Goal: Transaction & Acquisition: Purchase product/service

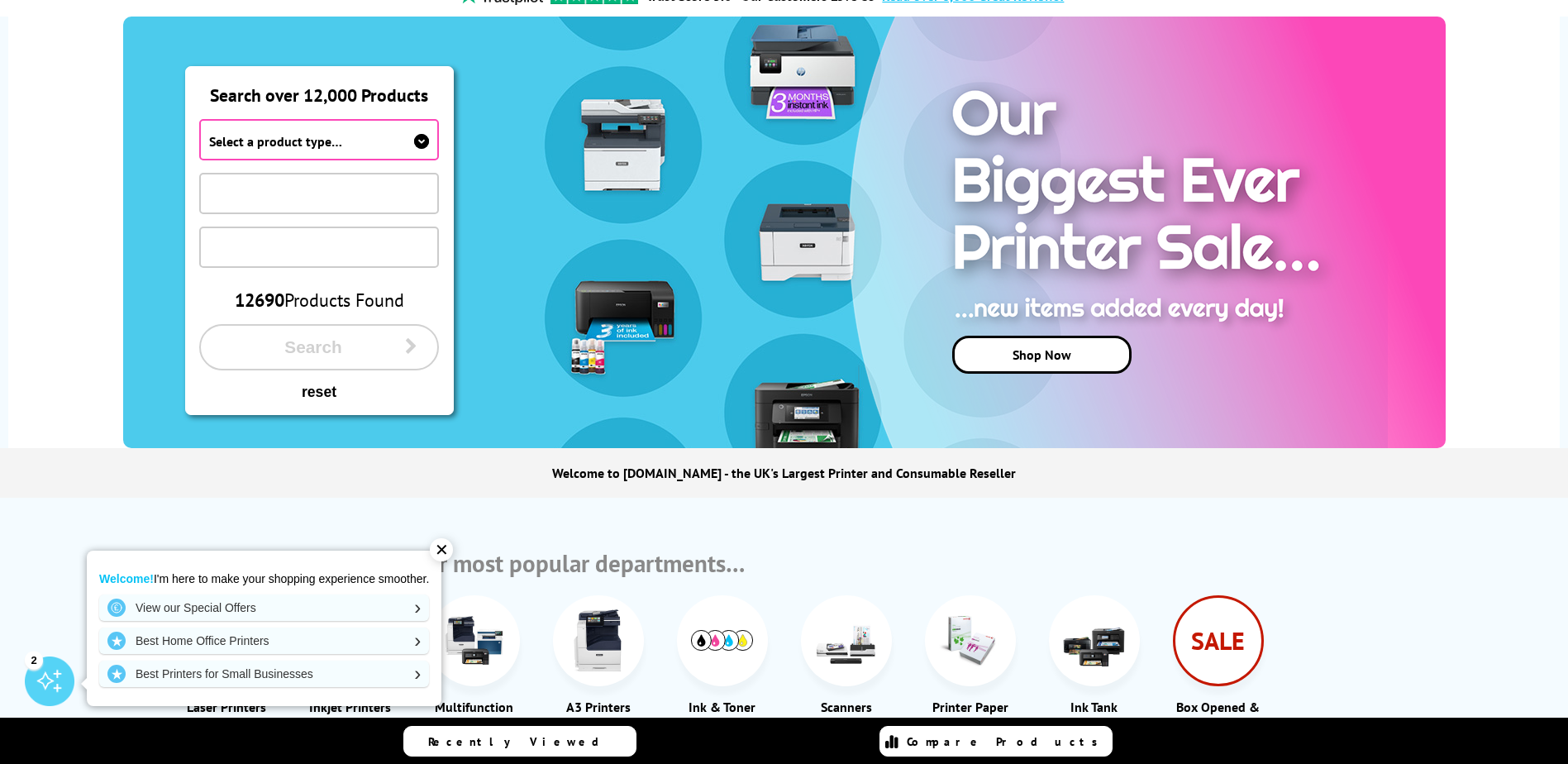
click at [411, 145] on span "Select a product type…" at bounding box center [319, 140] width 241 height 41
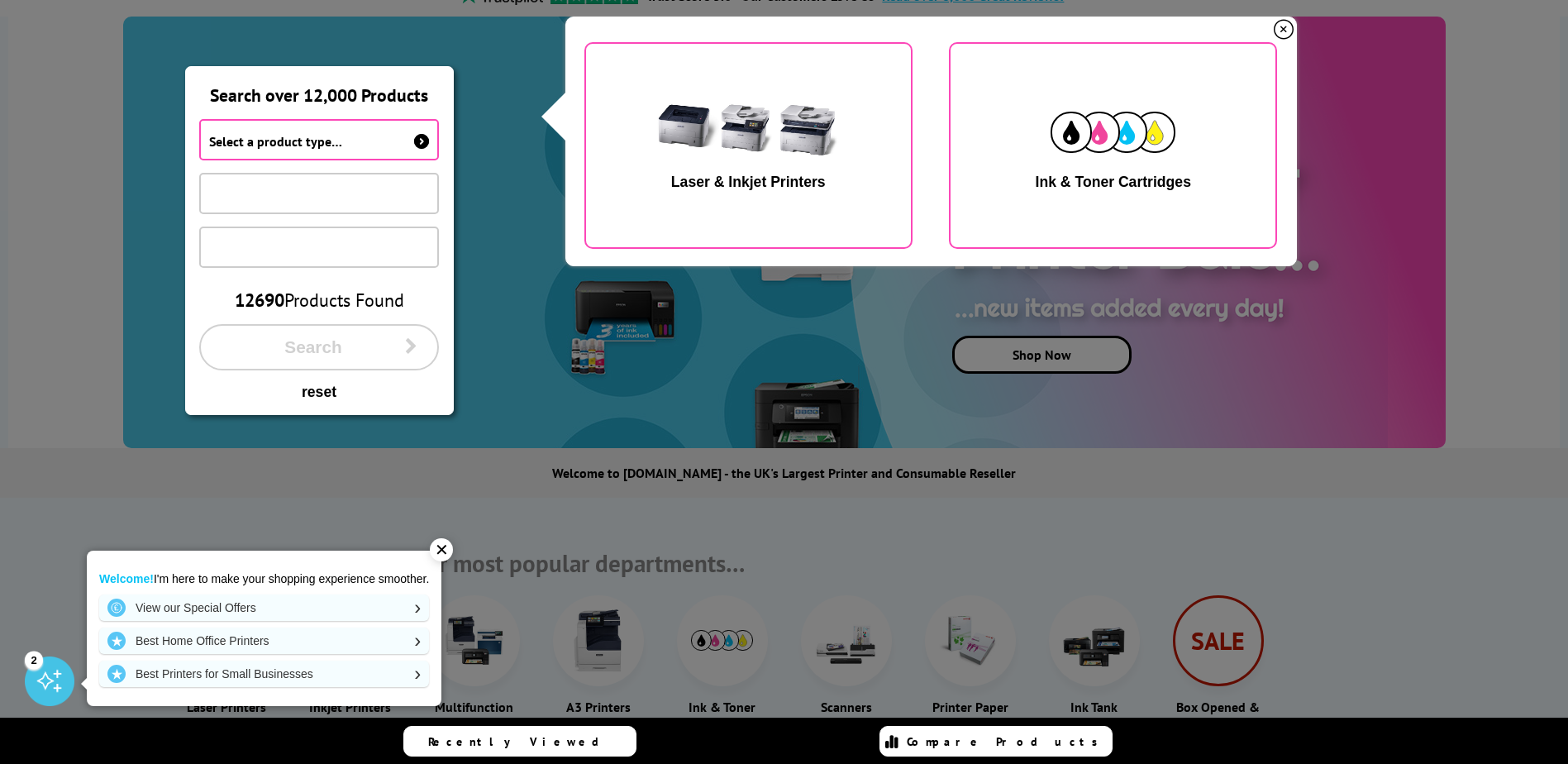
click at [311, 136] on span "Select a product type…" at bounding box center [276, 142] width 133 height 17
click at [1148, 178] on div "Ink & Toner Cartridges" at bounding box center [1113, 182] width 156 height 18
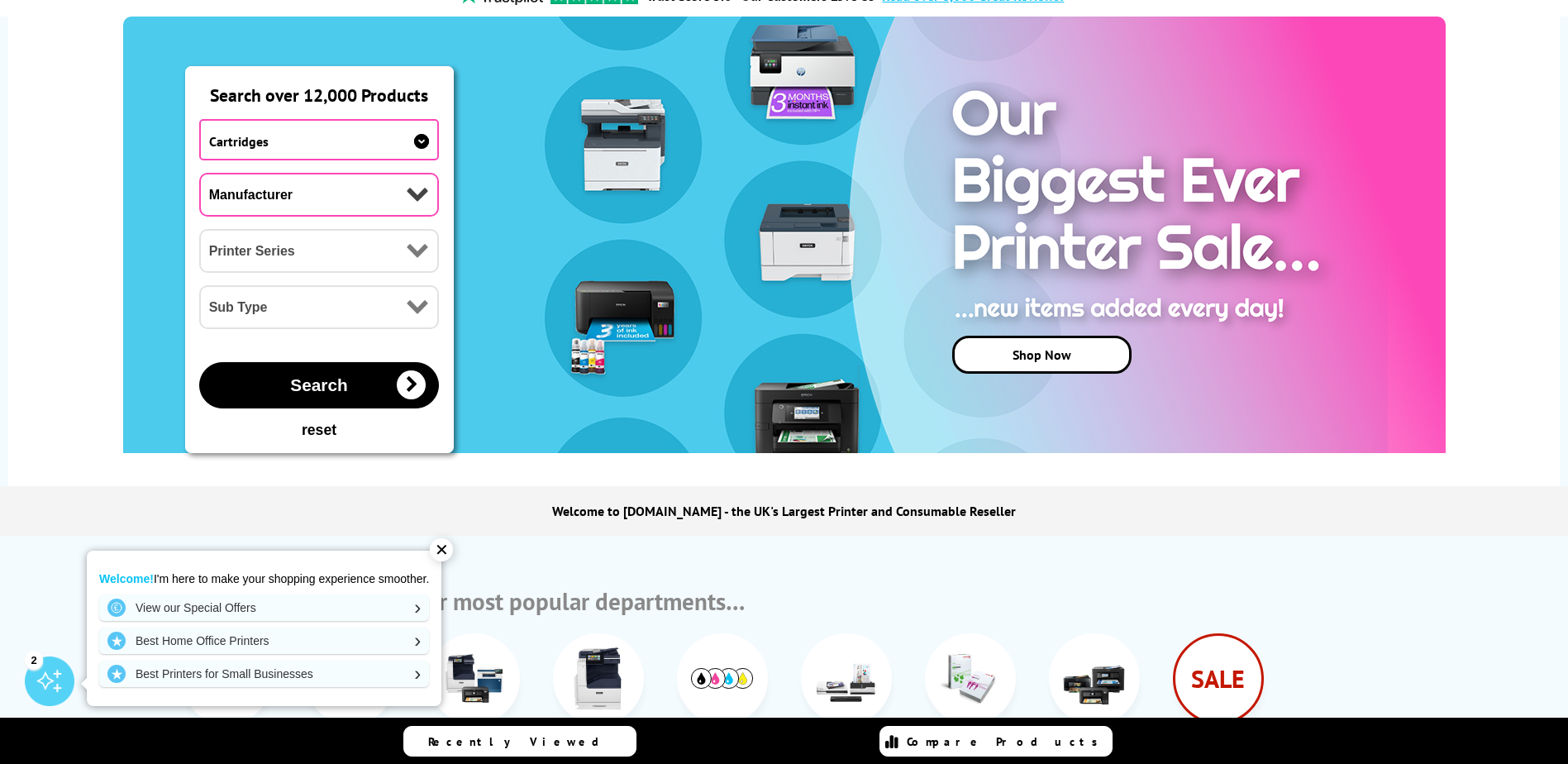
click at [391, 202] on select "Manufacturer Brother Canon Cubify Dell Dymo Epson HP Kodak Konica Minolta Kyoce…" at bounding box center [319, 194] width 241 height 44
select select "13815"
click at [199, 172] on select "Manufacturer Brother Canon Cubify Dell Dymo Epson HP Kodak Konica Minolta Kyoce…" at bounding box center [319, 194] width 241 height 44
click at [279, 269] on select "Printer Series B Series C Series Colorqube Series Colour Series DocuPrint Serie…" at bounding box center [319, 250] width 241 height 44
click at [199, 229] on select "Printer Series B Series C Series Colorqube Series Colour Series DocuPrint Serie…" at bounding box center [319, 250] width 241 height 44
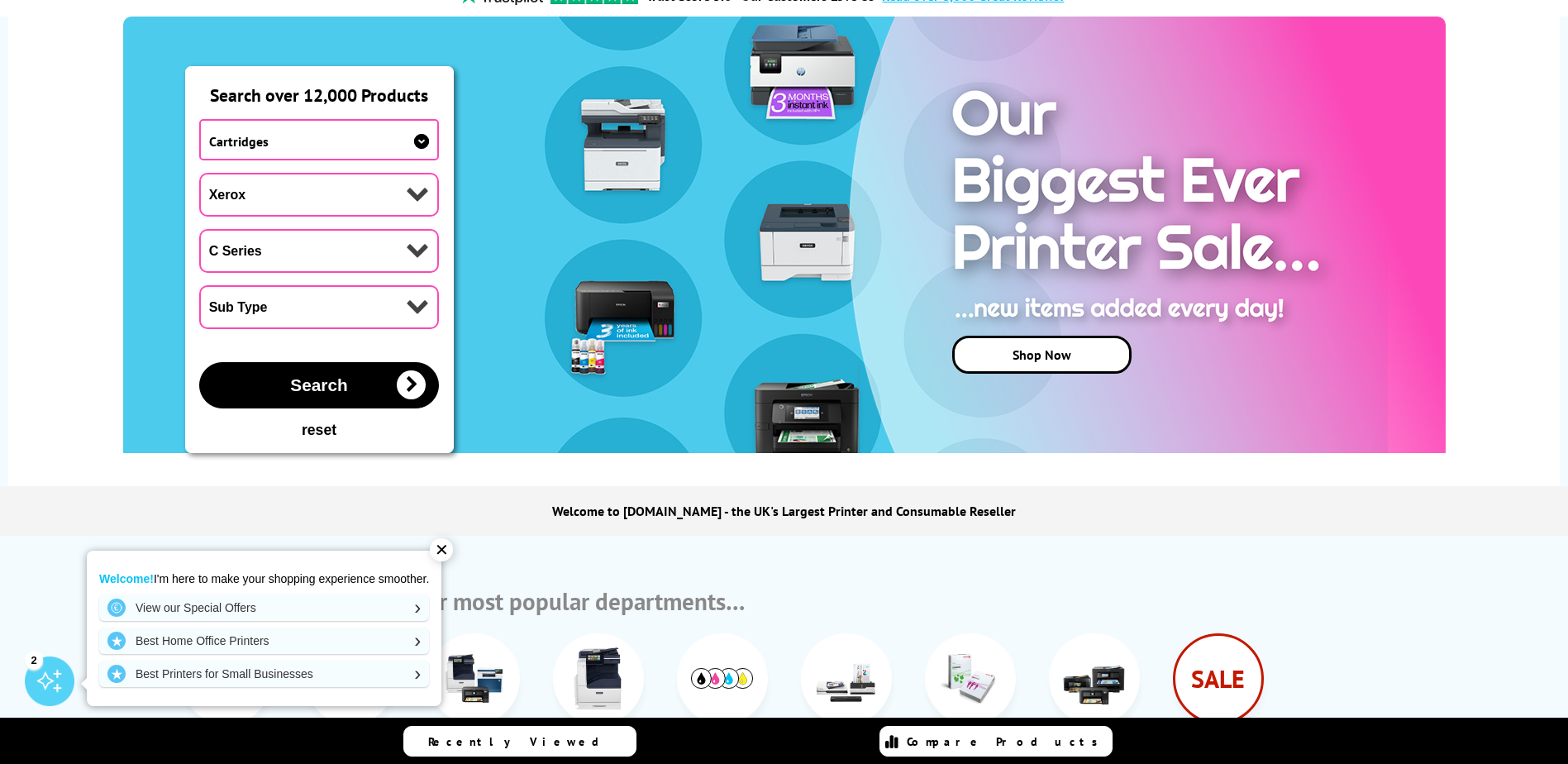
click at [254, 317] on select "Sub Type Xerox C230 Xerox C235 Xerox C310 Xerox C315 Xerox C320 Xerox C325 Xero…" at bounding box center [319, 307] width 241 height 44
click at [268, 251] on select "Printer Series B Series C Series Colorqube Series Colour Series DocuPrint Serie…" at bounding box center [319, 250] width 241 height 44
select select "33384"
click at [199, 229] on select "Printer Series B Series C Series Colorqube Series Colour Series DocuPrint Serie…" at bounding box center [319, 250] width 241 height 44
click at [274, 313] on select "Sub Type Xerox VersaLink B400 Xerox VersaLink B405 Xerox VersaLink B415 Xerox V…" at bounding box center [319, 307] width 241 height 44
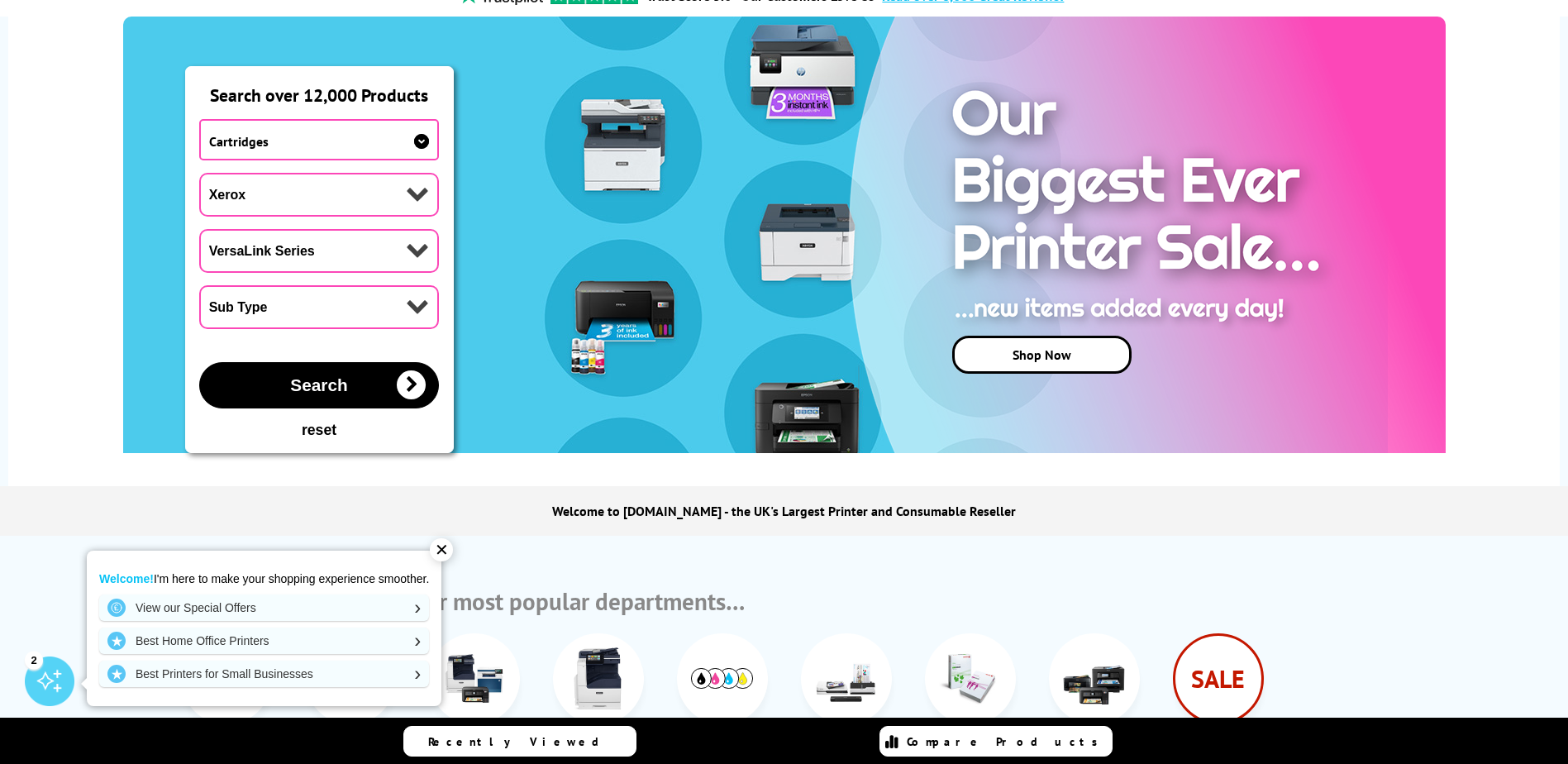
select select "38396"
click at [199, 285] on select "Sub Type Xerox VersaLink B400 Xerox VersaLink B405 Xerox VersaLink B415 Xerox V…" at bounding box center [319, 307] width 241 height 44
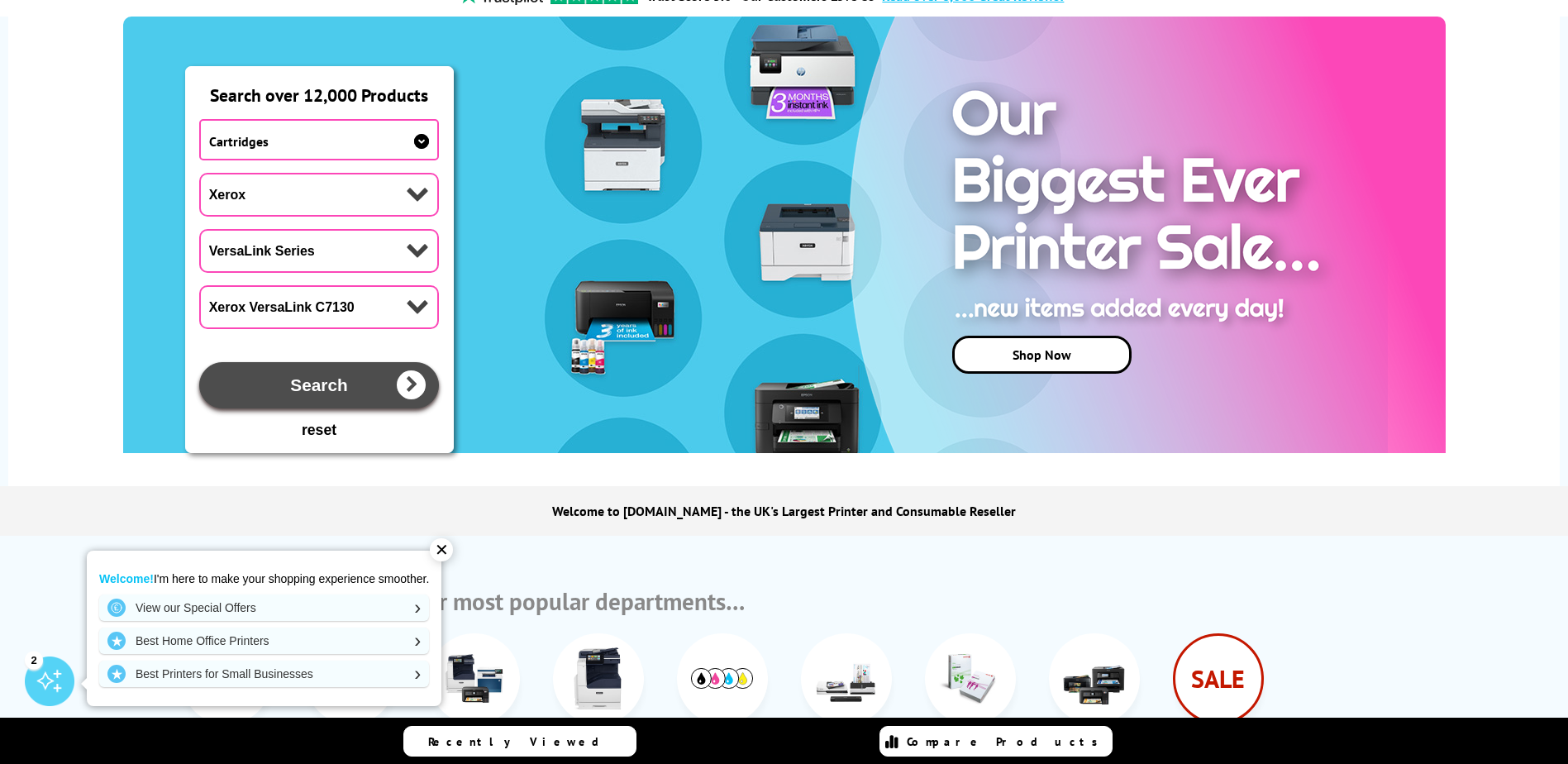
click at [304, 383] on span "Search" at bounding box center [318, 384] width 57 height 20
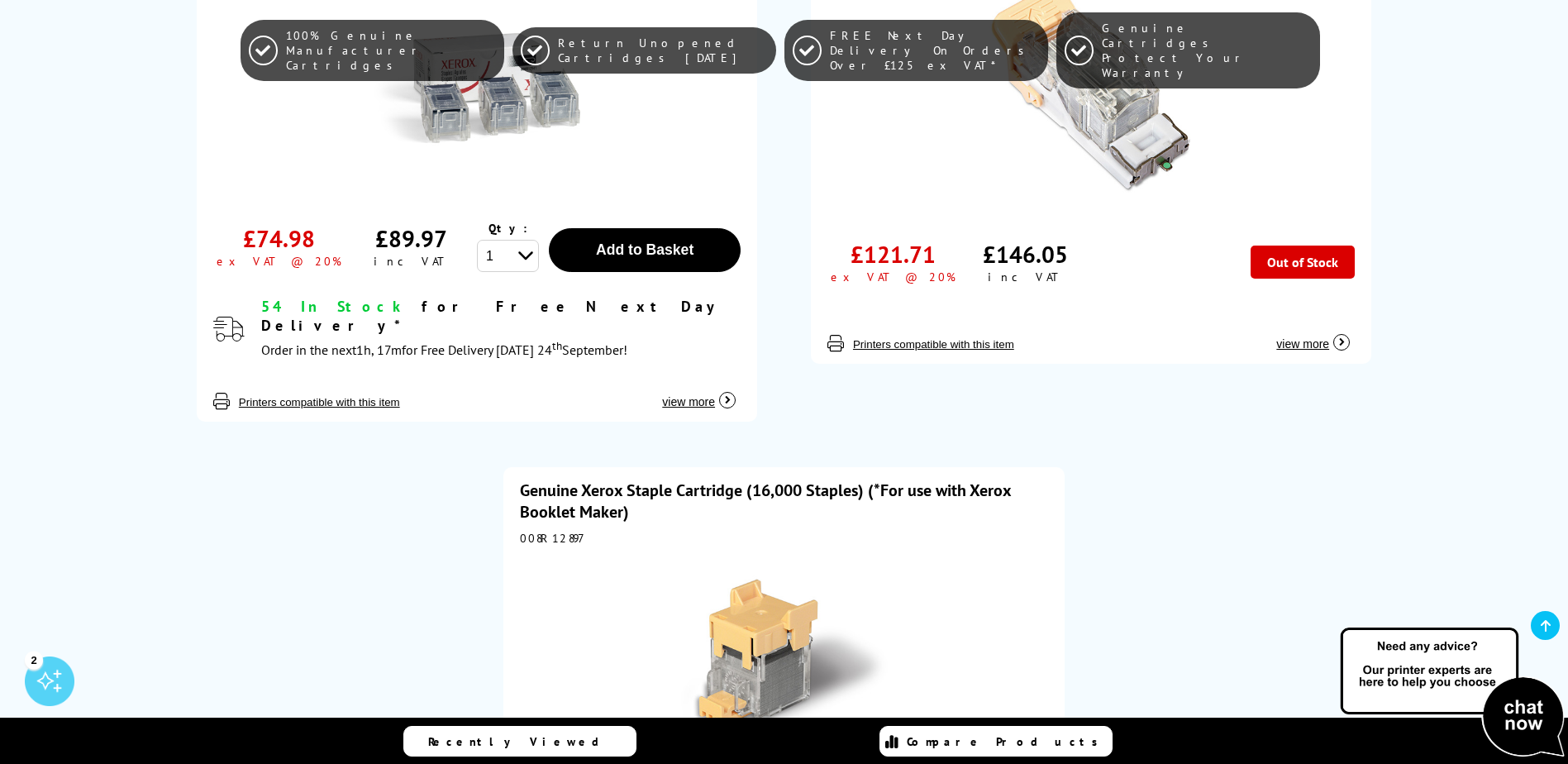
scroll to position [5455, 0]
